Goal: Check status

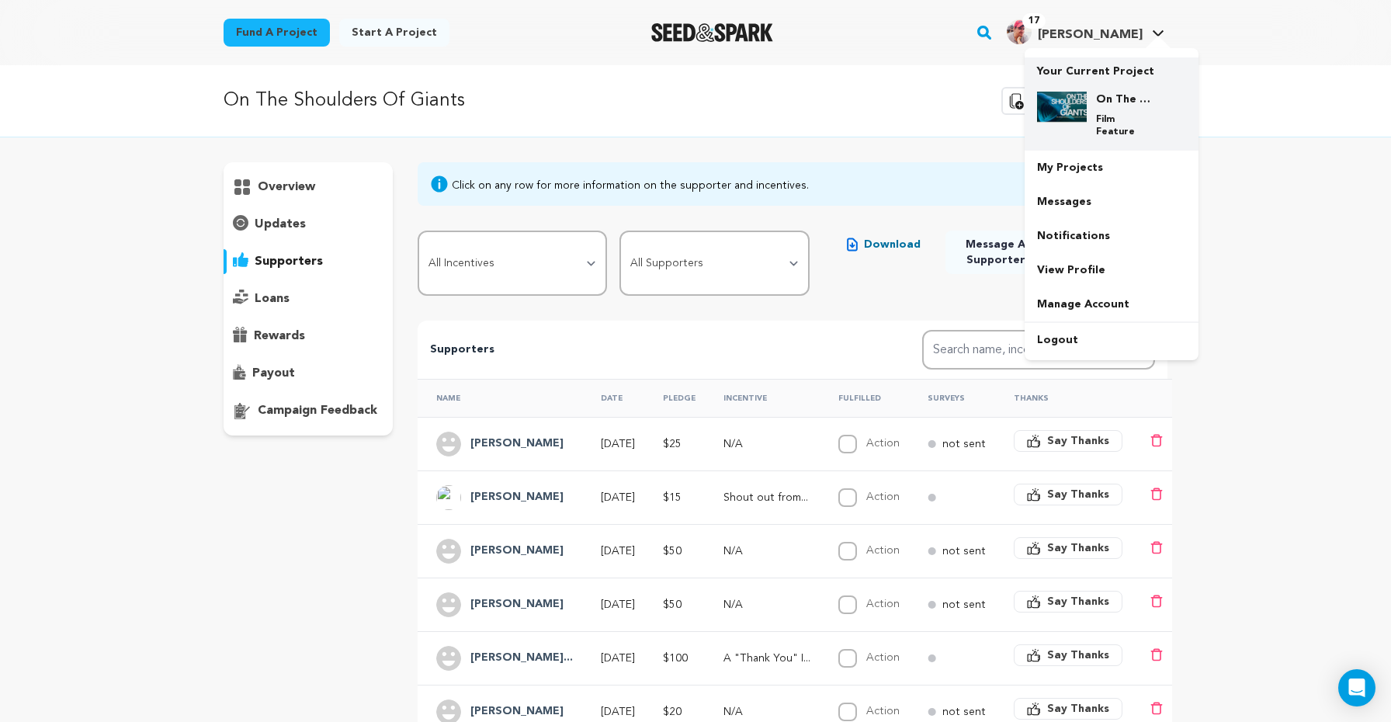
click at [1087, 123] on img at bounding box center [1062, 107] width 50 height 31
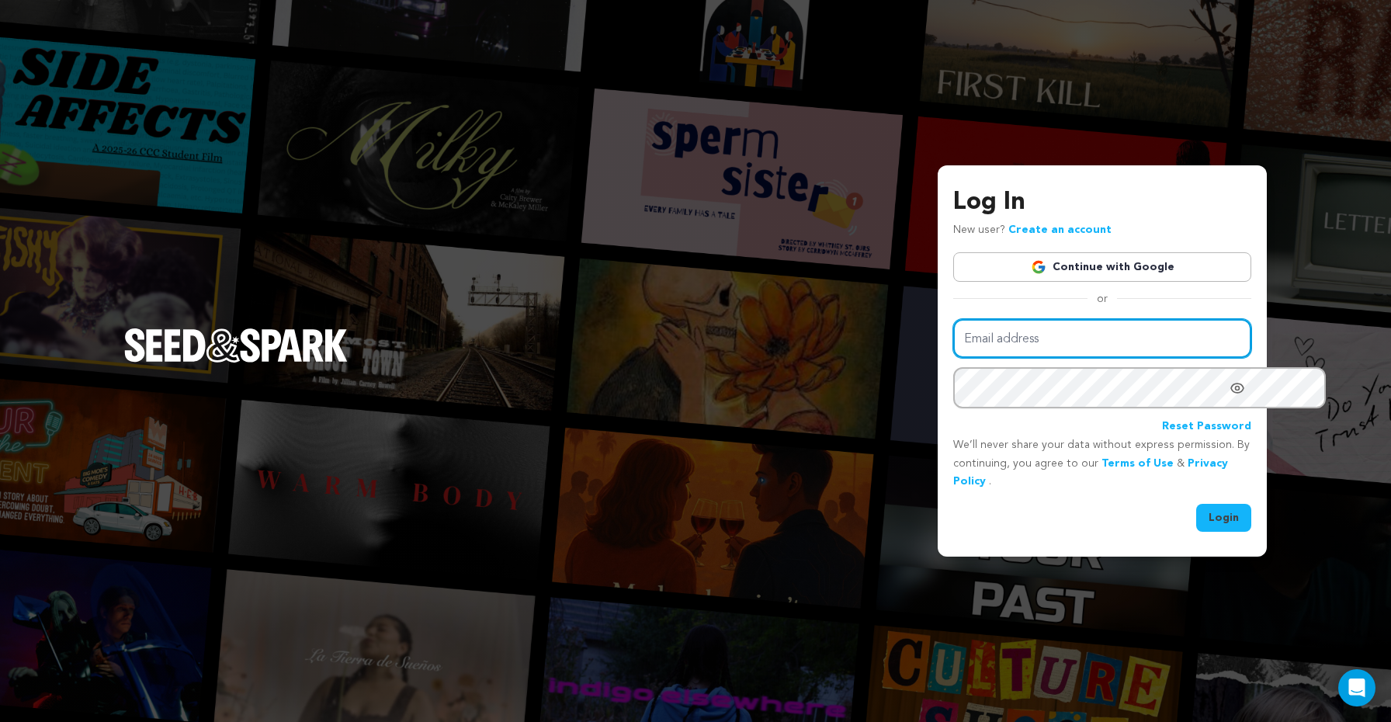
type input "scott@future-legend.tv"
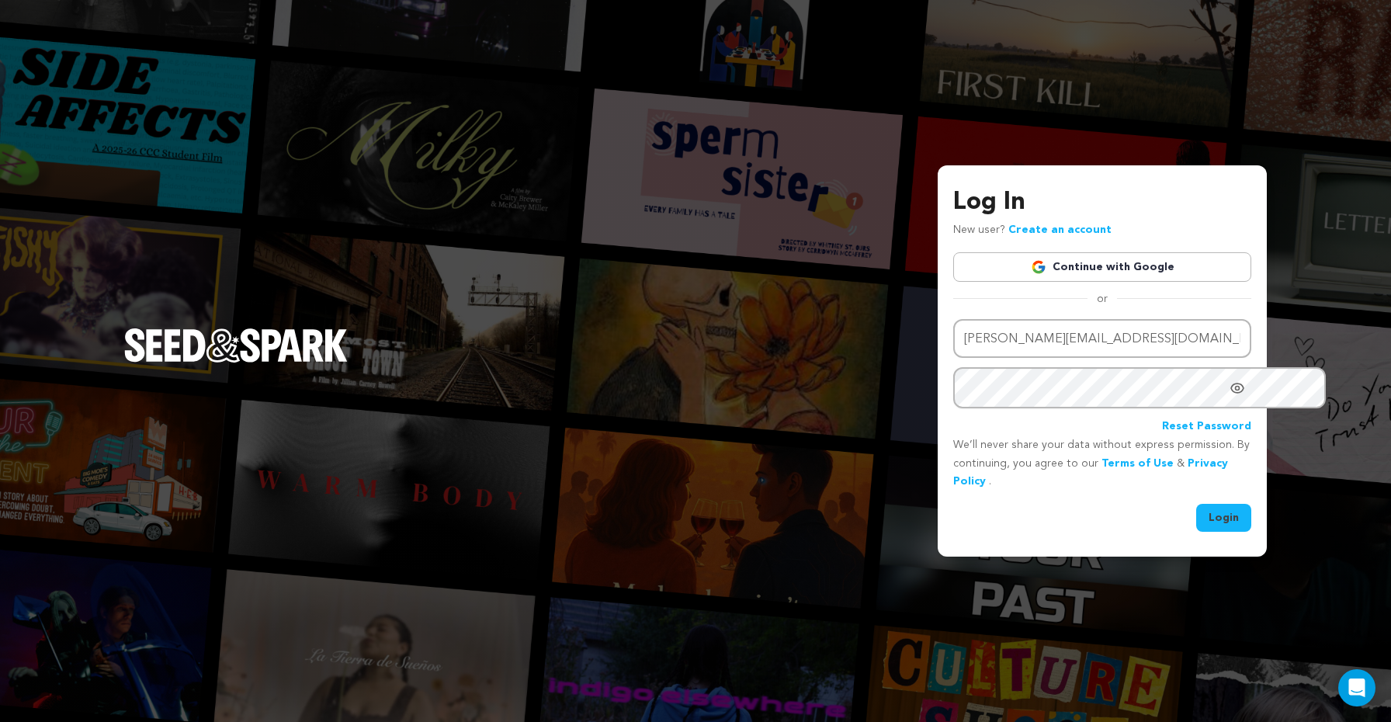
click at [1196, 526] on button "Login" at bounding box center [1223, 518] width 55 height 28
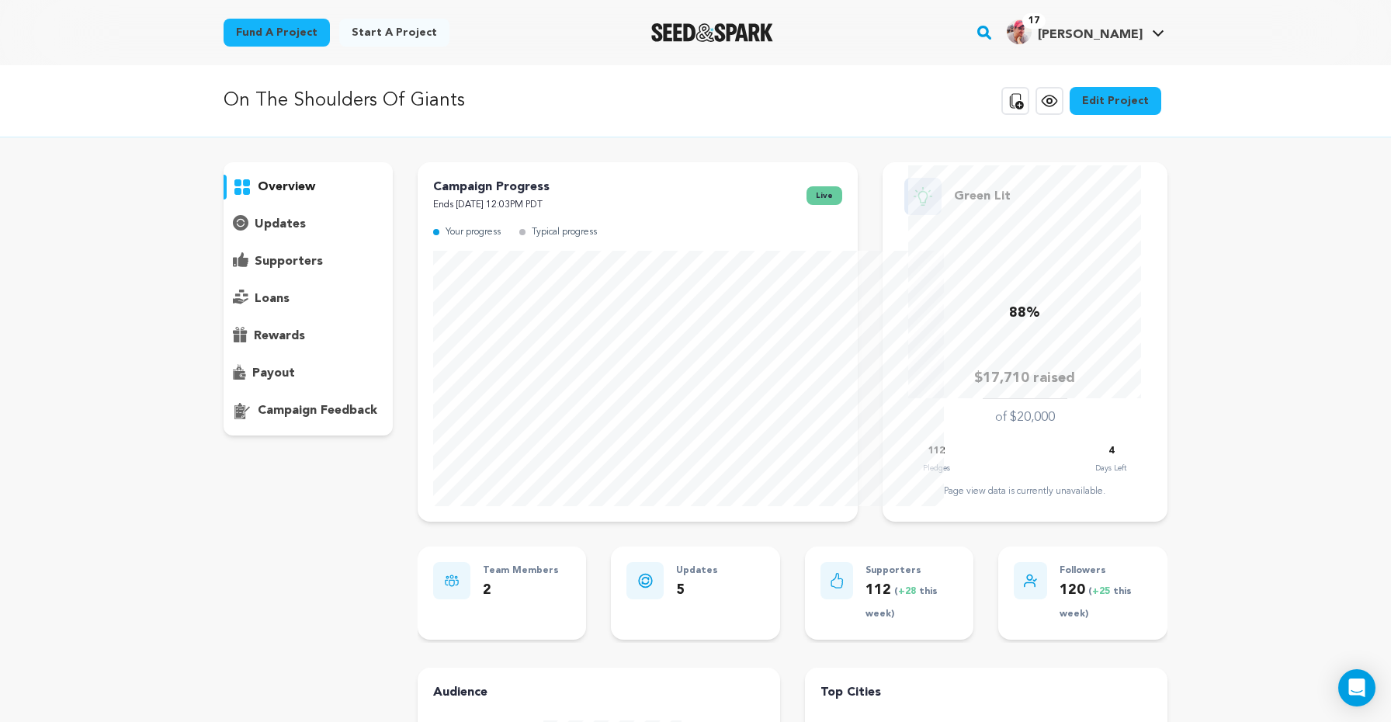
click at [255, 271] on p "supporters" at bounding box center [289, 261] width 68 height 19
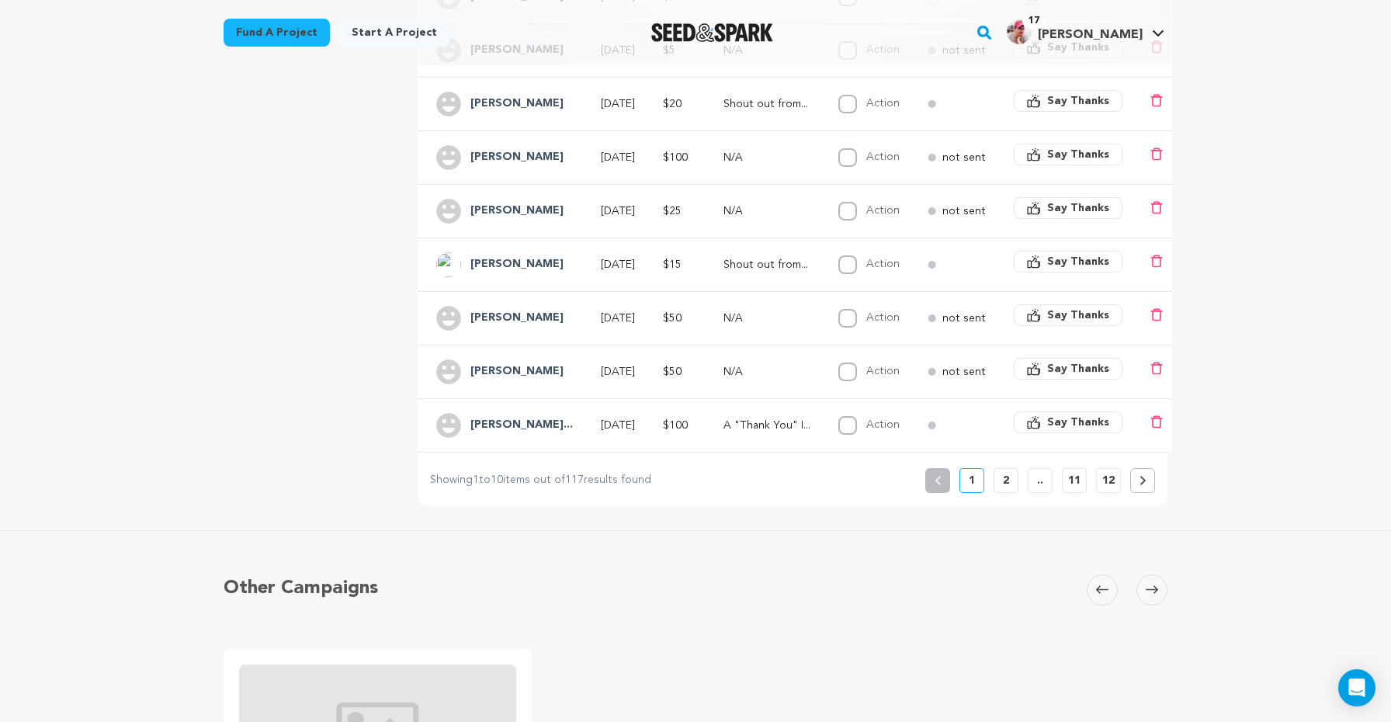
scroll to position [516, 0]
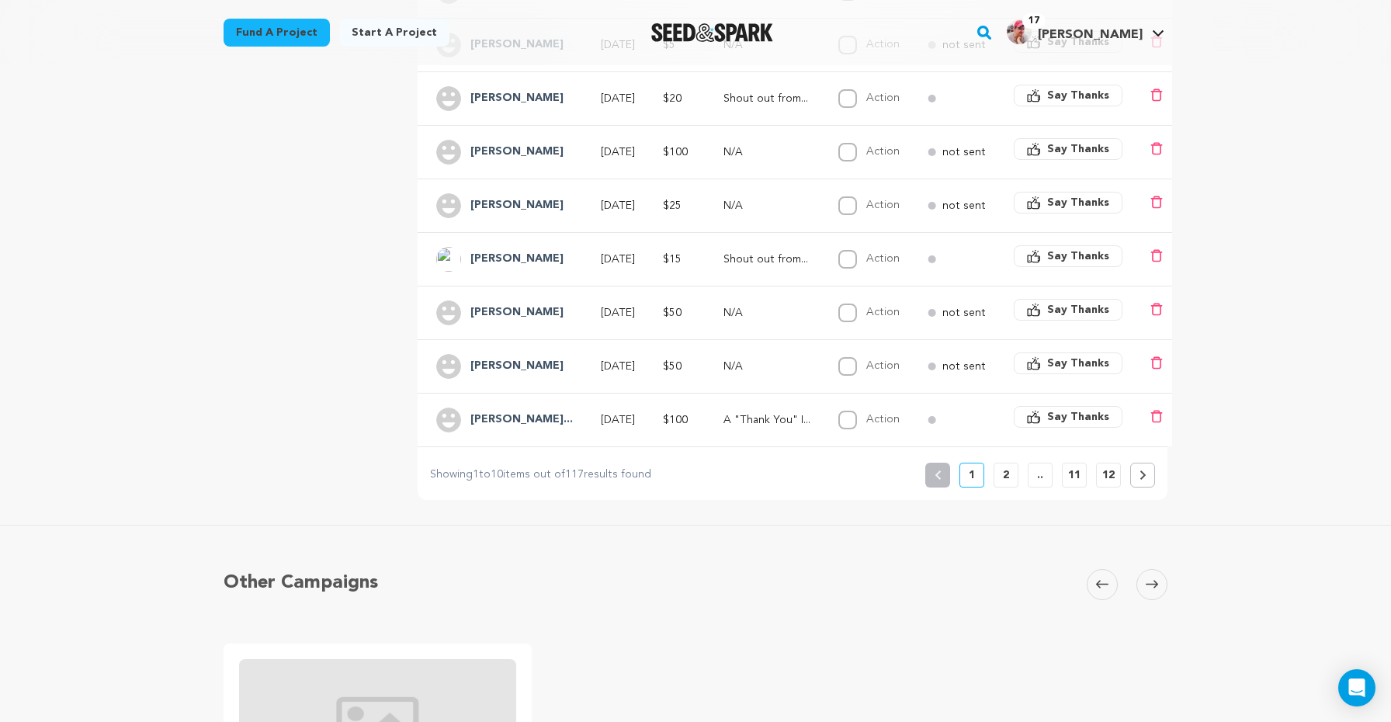
click at [1009, 483] on p "2" at bounding box center [1006, 475] width 6 height 16
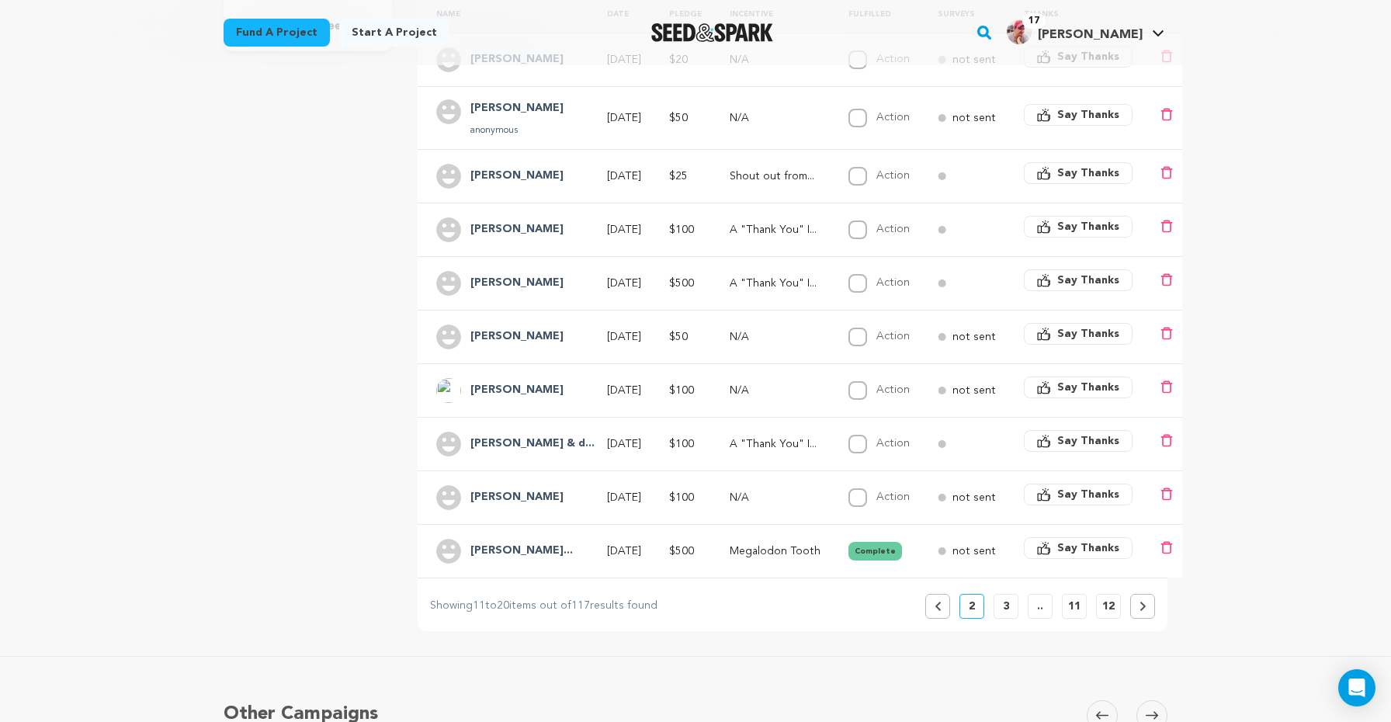
scroll to position [384, 0]
